Goal: Task Accomplishment & Management: Manage account settings

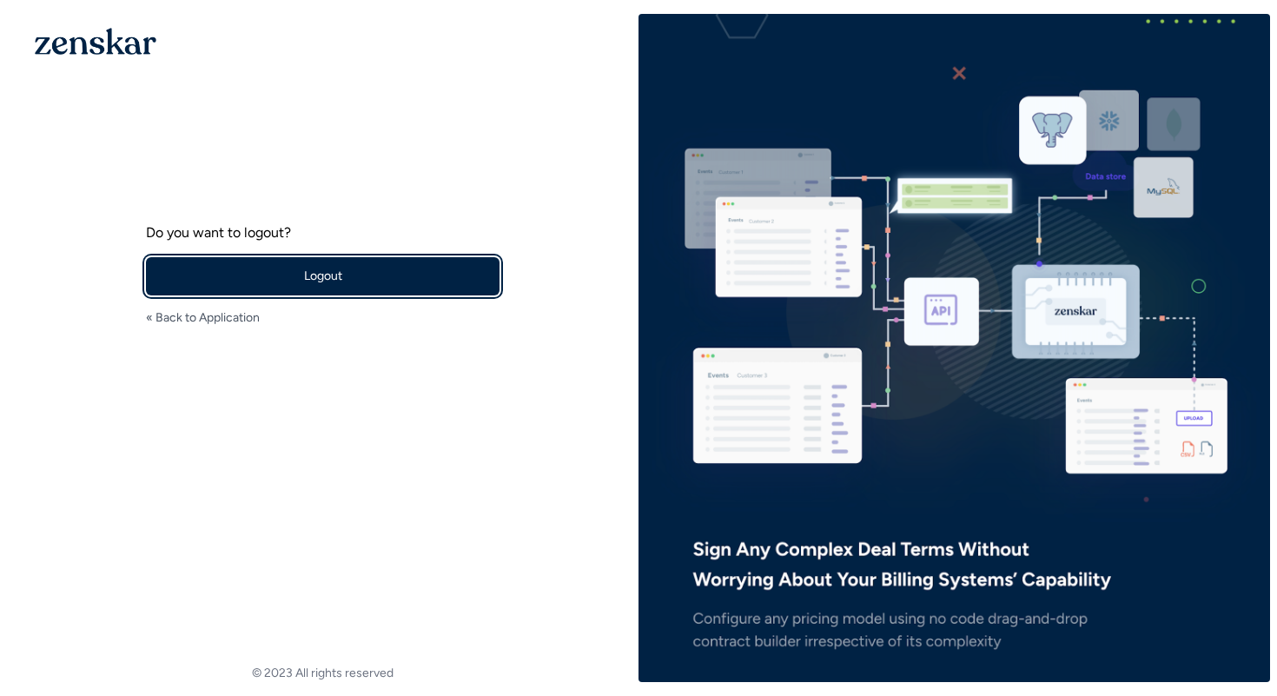
click at [310, 282] on button "Logout" at bounding box center [322, 276] width 353 height 38
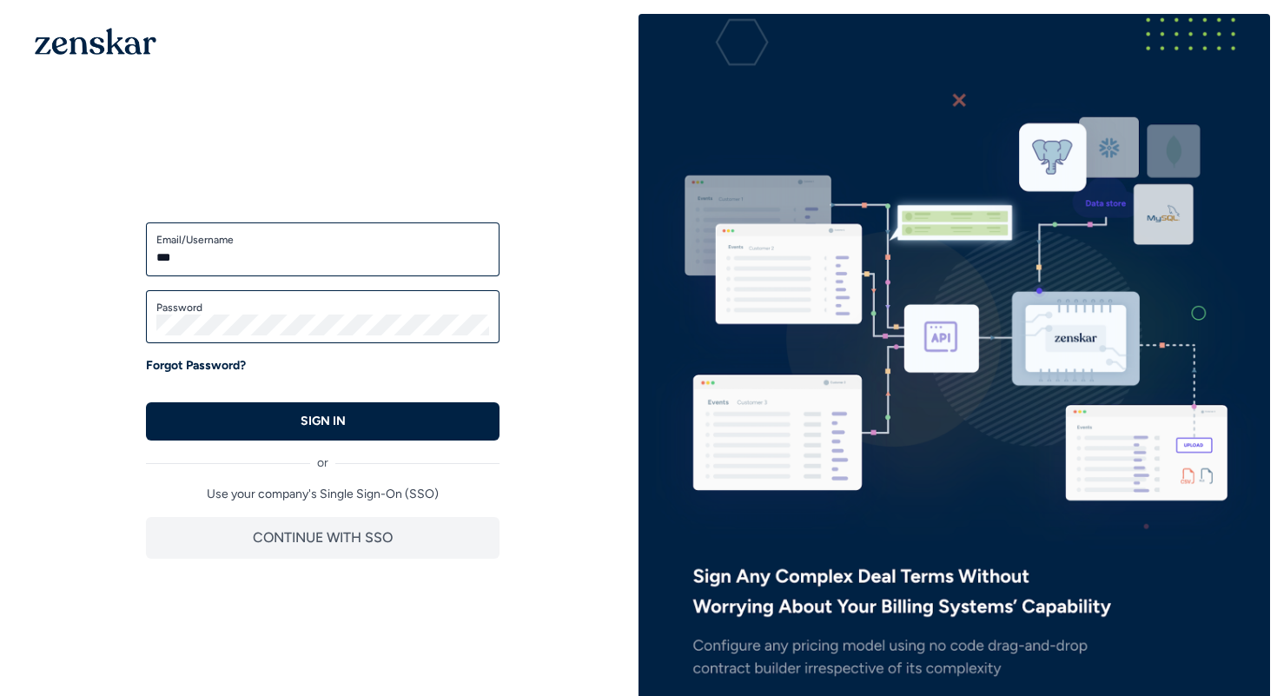
type input "**********"
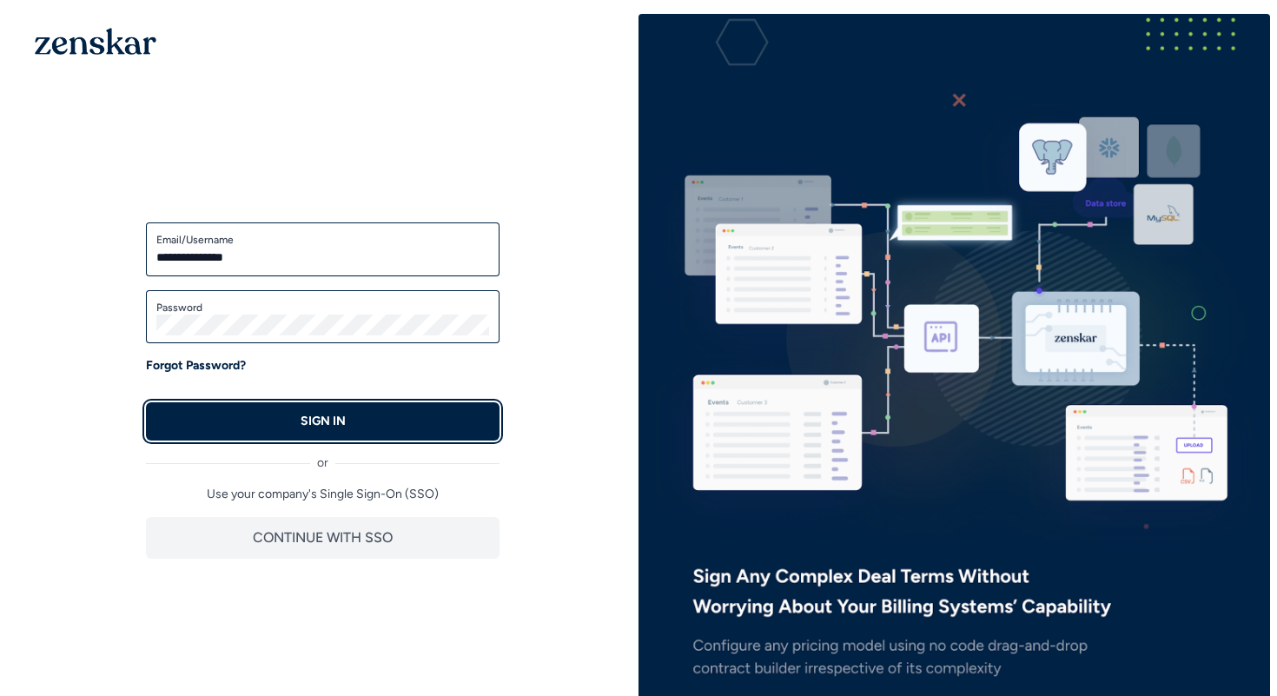
click at [288, 419] on button "SIGN IN" at bounding box center [322, 421] width 353 height 38
